Goal: Task Accomplishment & Management: Use online tool/utility

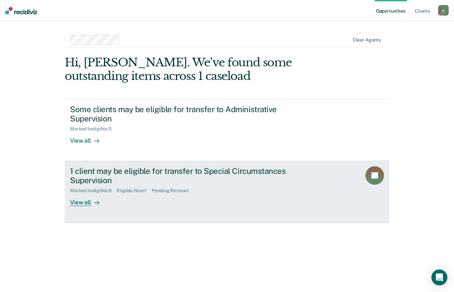
click at [79, 203] on div "View all" at bounding box center [88, 199] width 37 height 13
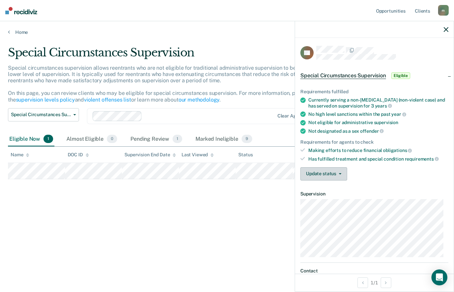
click at [339, 173] on icon "button" at bounding box center [340, 173] width 3 height 1
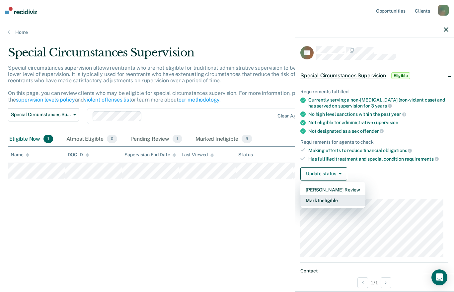
click at [345, 200] on button "Mark Ineligible" at bounding box center [332, 200] width 65 height 11
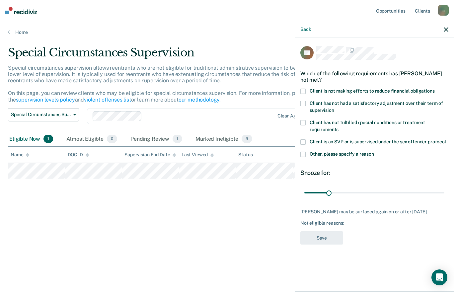
click at [346, 88] on span "Client is not making efforts to reduce financial obligations" at bounding box center [371, 90] width 125 height 5
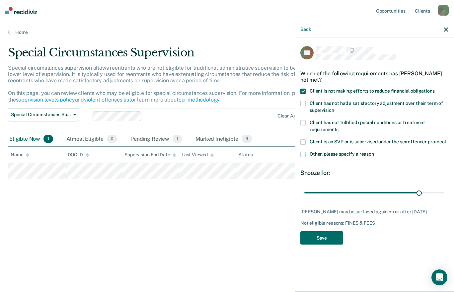
type input "180"
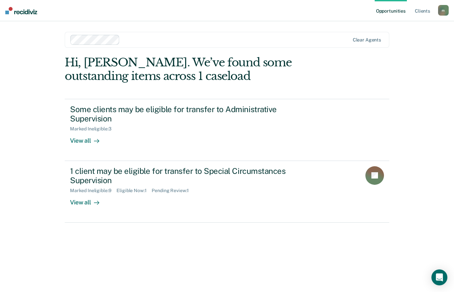
click at [91, 201] on div "View all" at bounding box center [88, 199] width 37 height 13
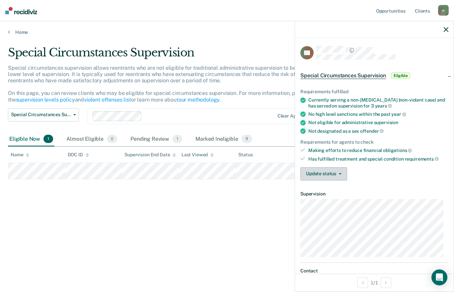
click at [339, 173] on icon "button" at bounding box center [340, 173] width 3 height 1
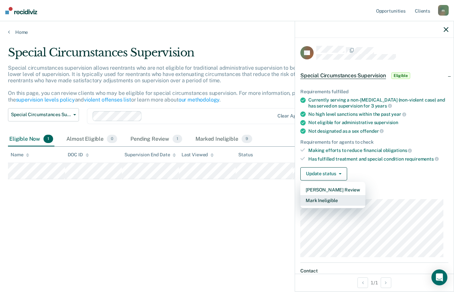
click at [342, 200] on button "Mark Ineligible" at bounding box center [332, 200] width 65 height 11
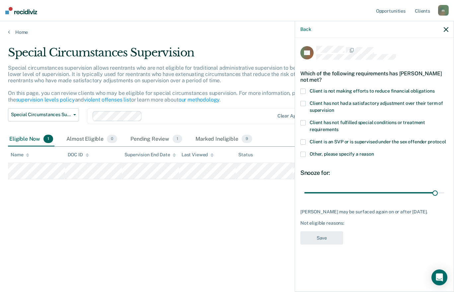
type input "172"
click at [337, 81] on div "Which of the following requirements has [PERSON_NAME] not met?" at bounding box center [374, 76] width 148 height 23
click at [303, 89] on span at bounding box center [302, 91] width 5 height 5
click at [334, 233] on button "Save" at bounding box center [321, 238] width 43 height 14
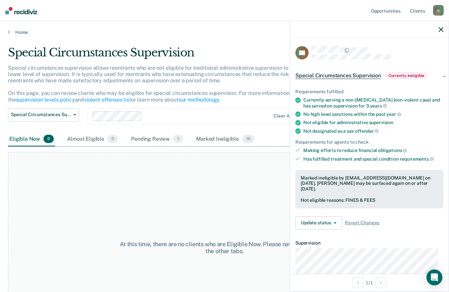
click at [443, 28] on icon "button" at bounding box center [440, 29] width 5 height 5
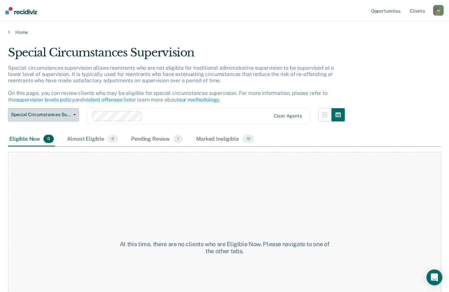
click at [46, 114] on span "Special Circumstances Supervision" at bounding box center [41, 115] width 60 height 6
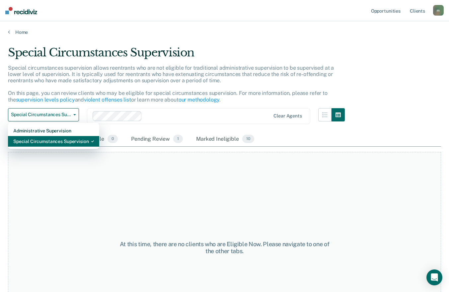
click at [59, 142] on div "Special Circumstances Supervision" at bounding box center [53, 141] width 81 height 11
